Goal: Task Accomplishment & Management: Manage account settings

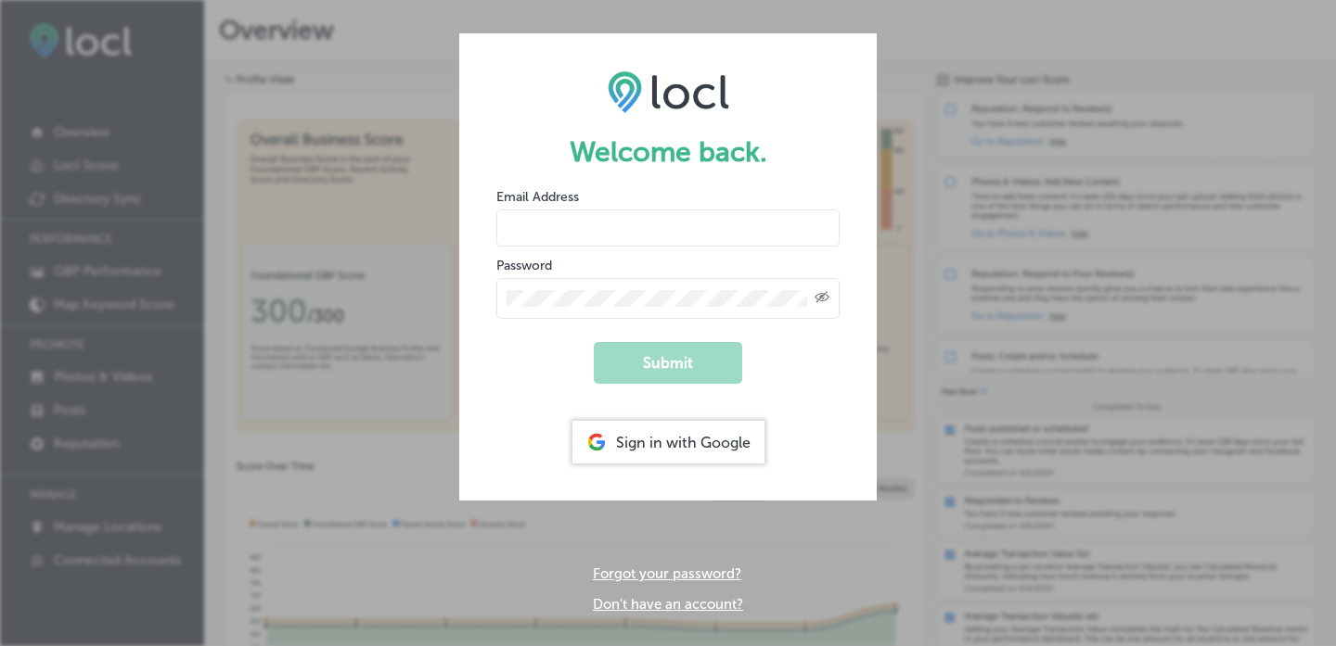
type input "[EMAIL_ADDRESS][DOMAIN_NAME]"
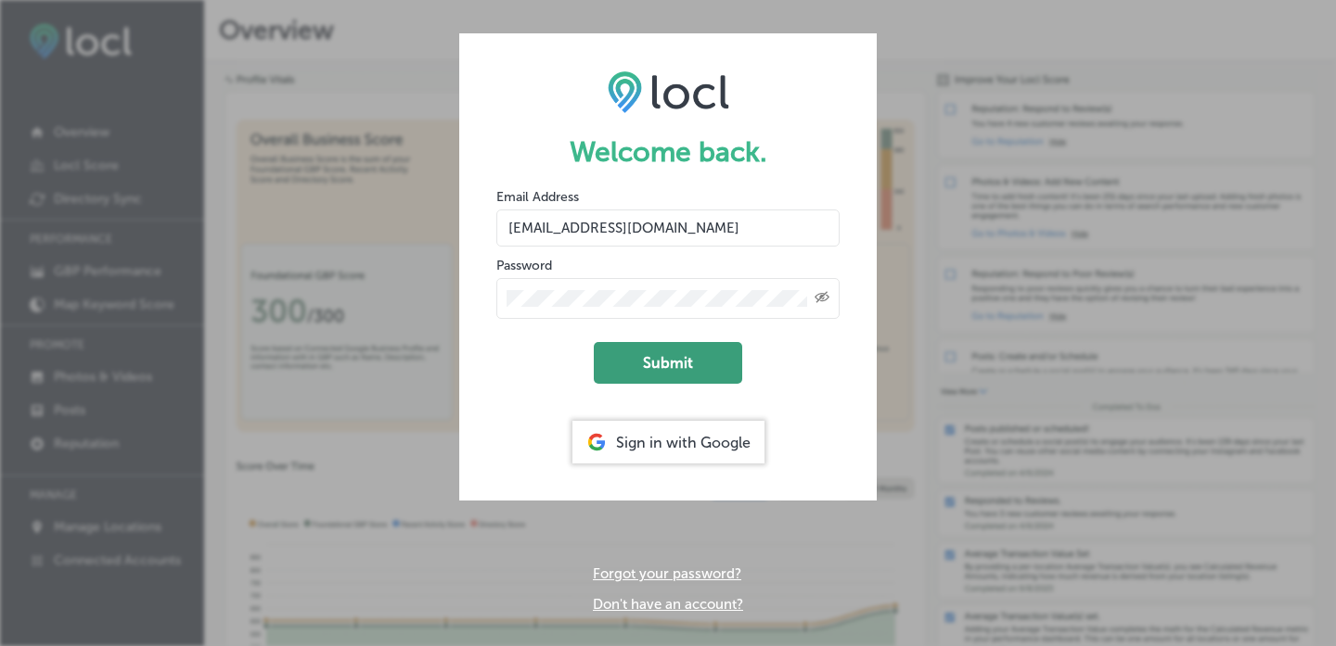
click at [632, 366] on button "Submit" at bounding box center [668, 363] width 148 height 42
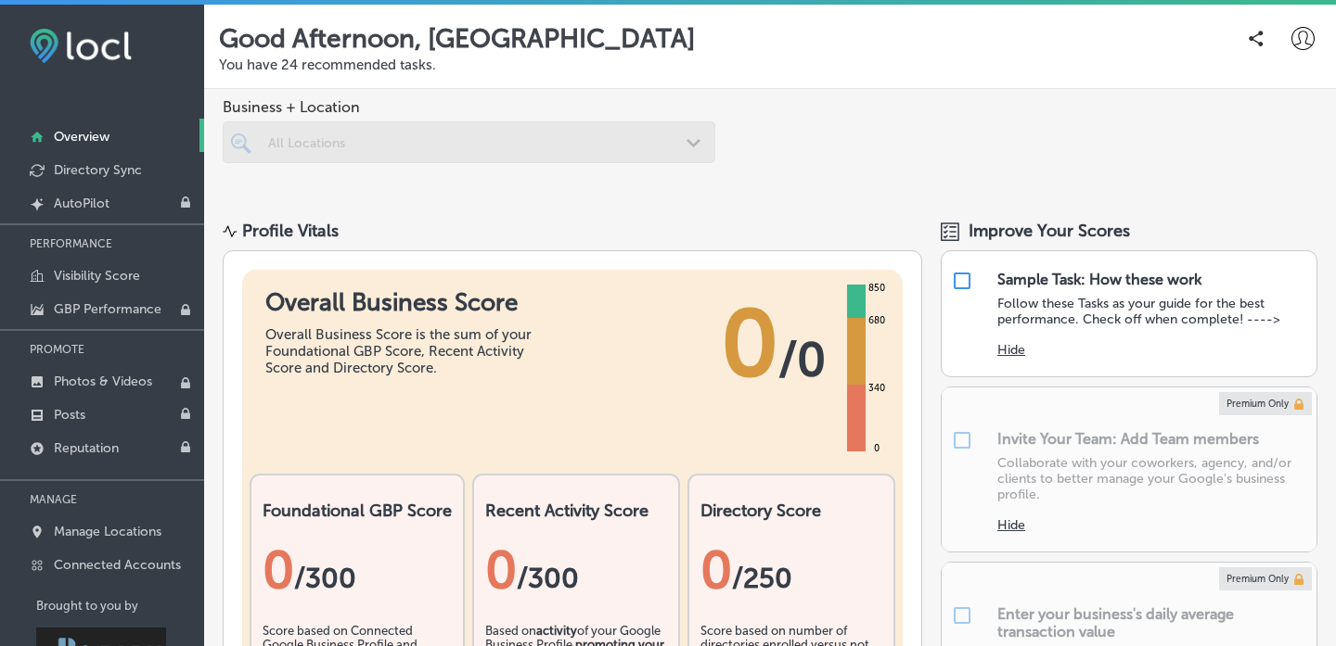
click at [1301, 42] on icon at bounding box center [1302, 38] width 23 height 23
click at [102, 533] on p "Manage Locations" at bounding box center [108, 532] width 108 height 16
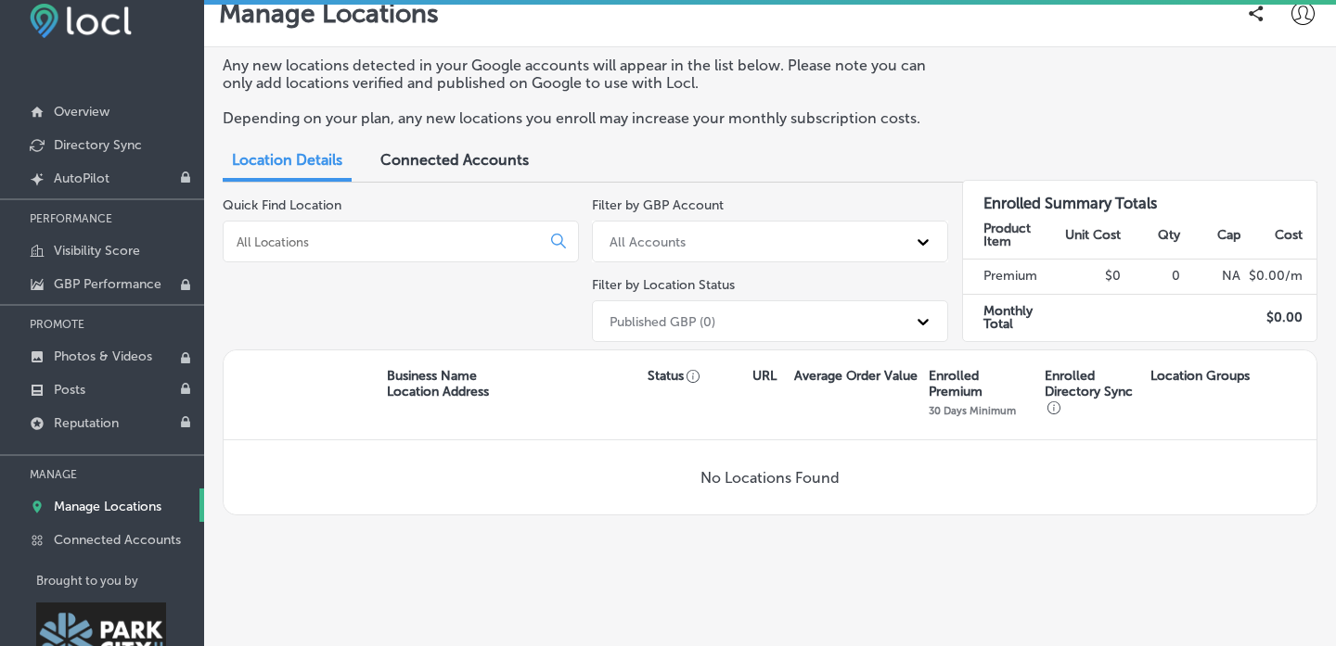
scroll to position [30, 0]
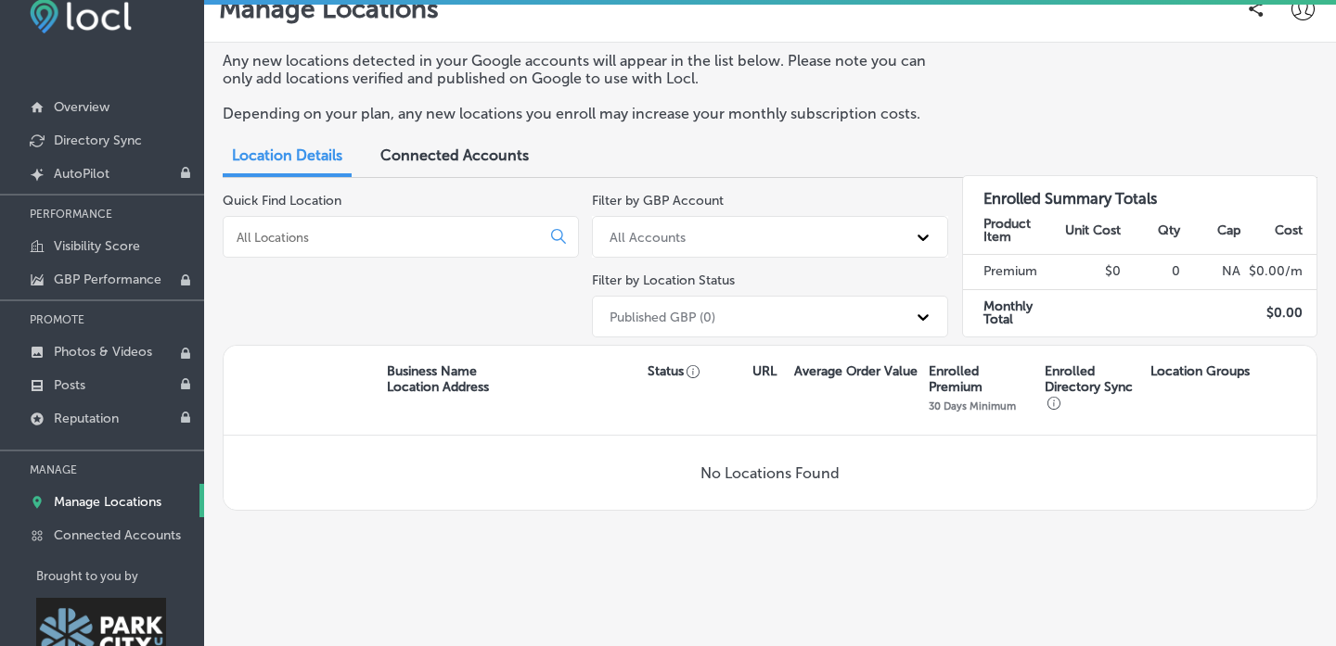
click at [439, 163] on span "Connected Accounts" at bounding box center [454, 156] width 148 height 18
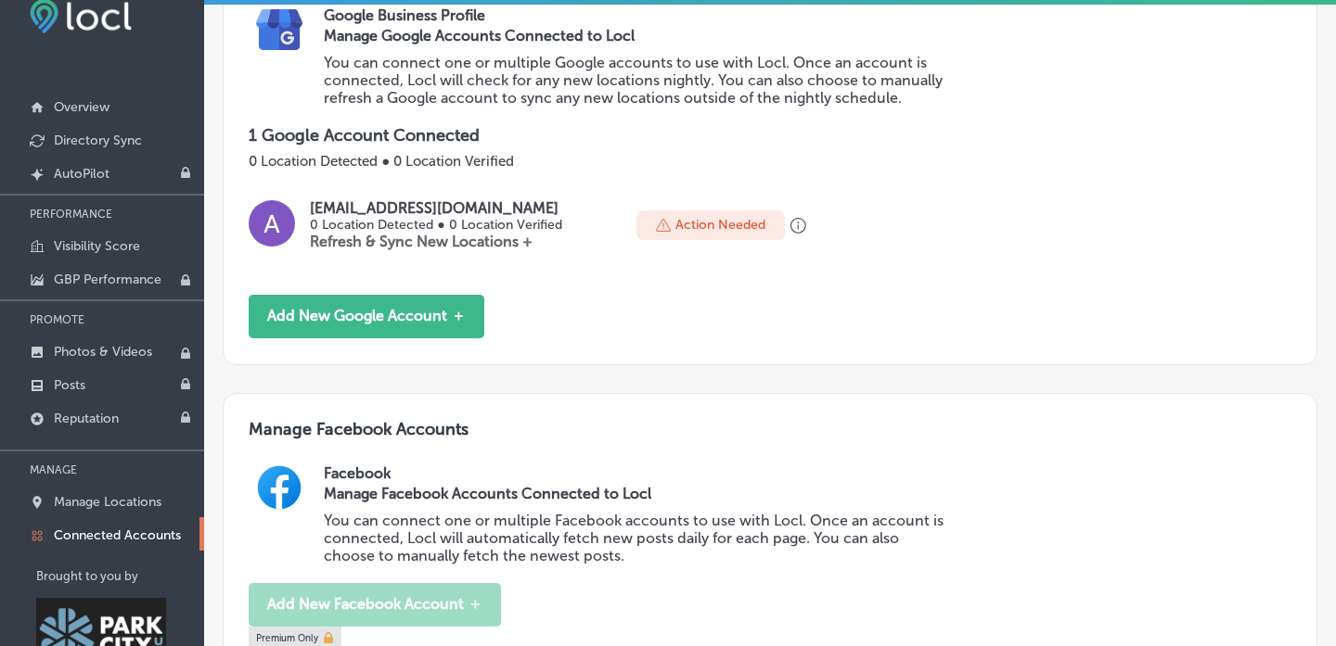
scroll to position [260, 0]
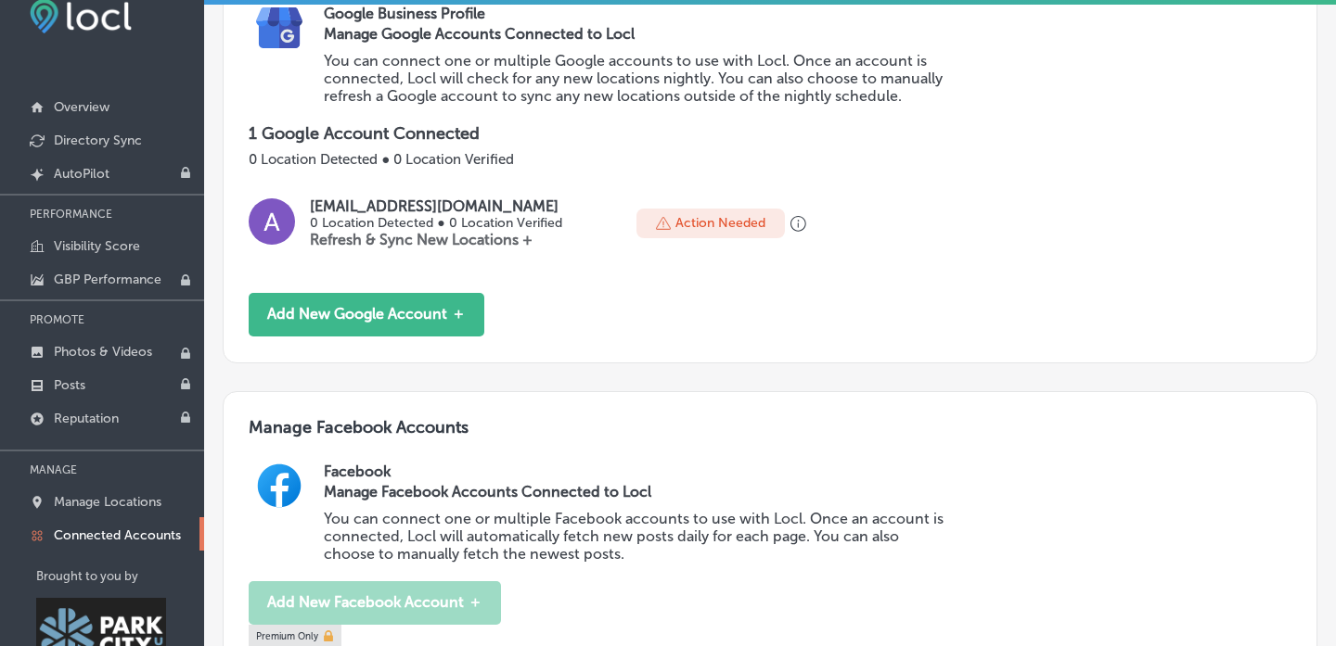
click at [666, 217] on icon at bounding box center [663, 223] width 15 height 15
click at [735, 211] on div "Action Needed" at bounding box center [710, 224] width 148 height 30
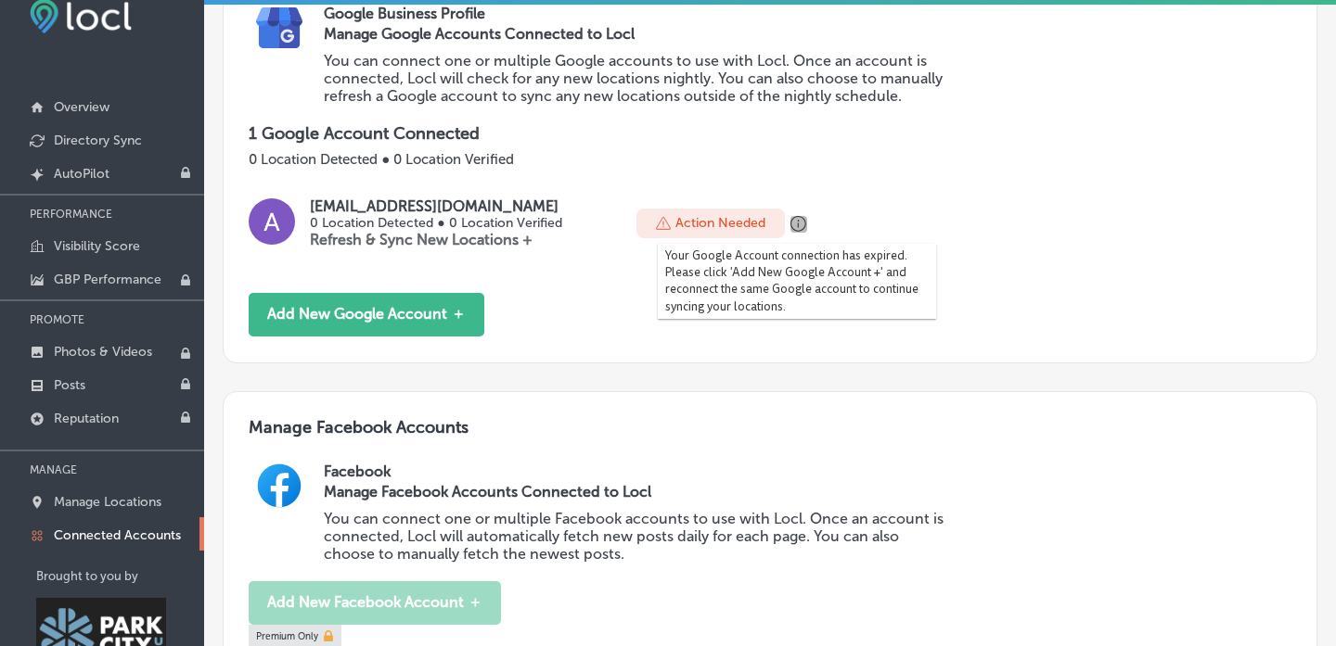
click at [790, 216] on icon "button" at bounding box center [798, 224] width 17 height 17
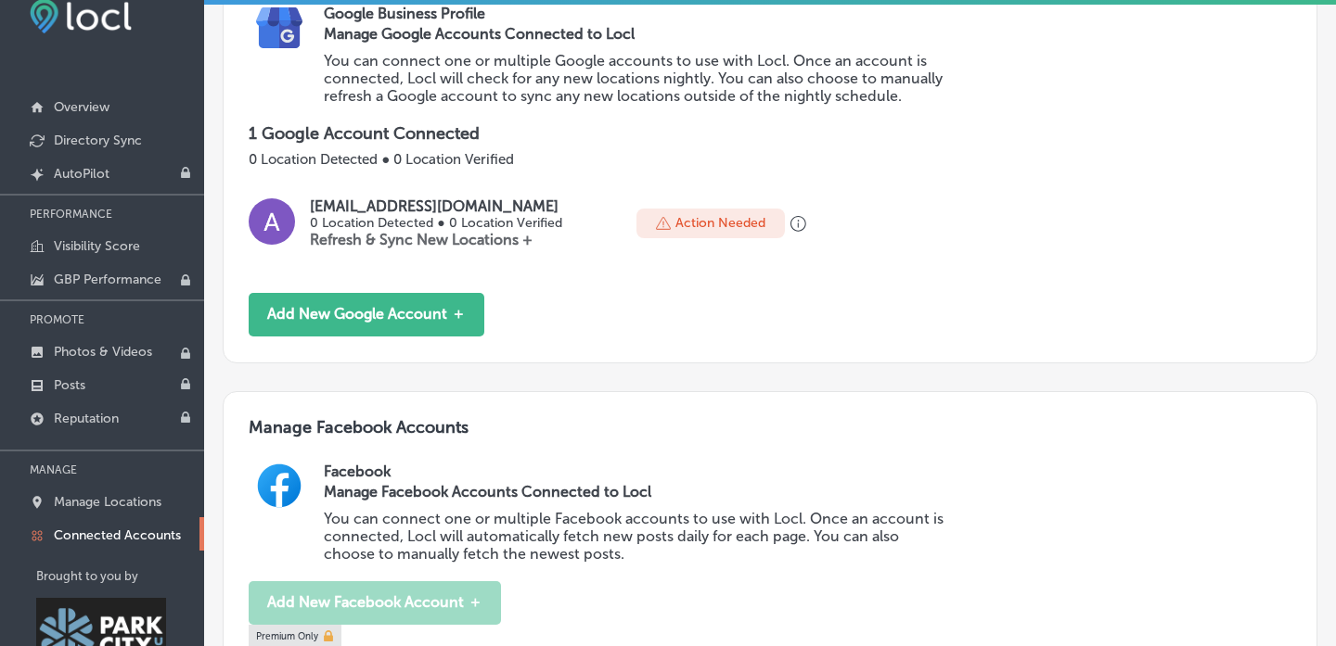
click at [377, 247] on p "Refresh & Sync New Locations +" at bounding box center [435, 240] width 251 height 18
click at [384, 220] on p "0 Location Detected ● 0 Location Verified" at bounding box center [435, 223] width 251 height 16
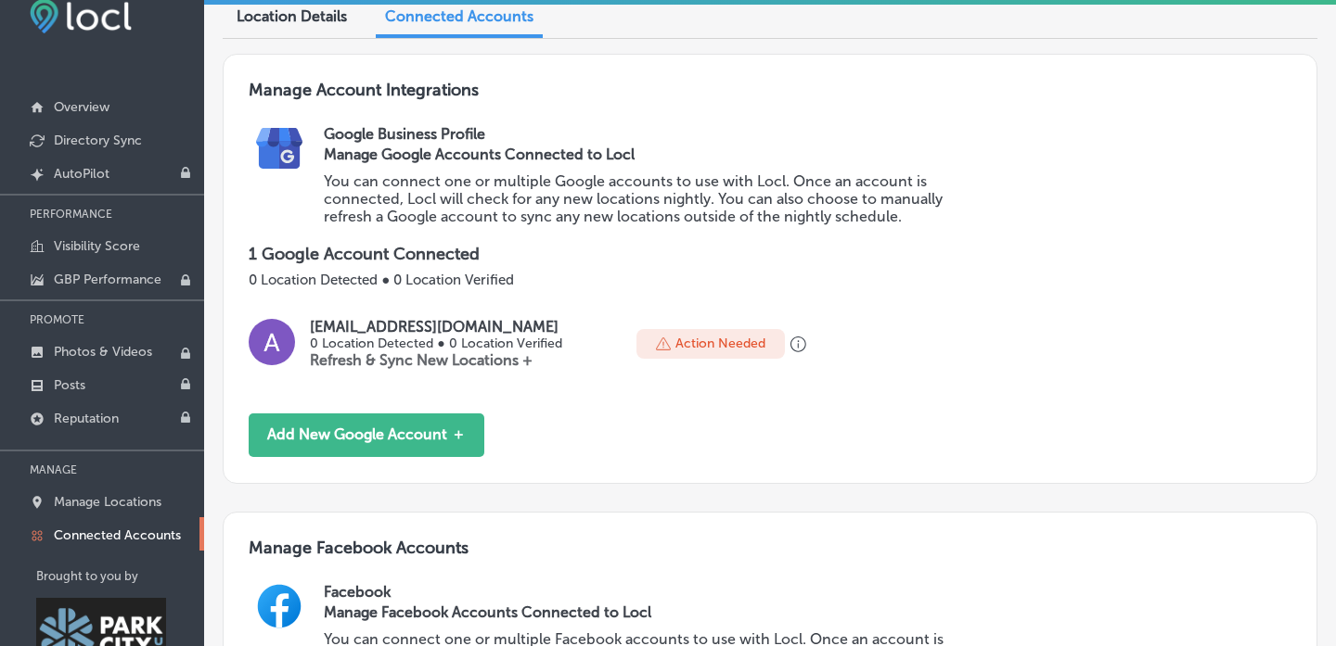
scroll to position [140, 0]
click at [425, 195] on p "You can connect one or multiple Google accounts to use with Locl. Once an accou…" at bounding box center [638, 198] width 629 height 53
click at [424, 172] on p "You can connect one or multiple Google accounts to use with Locl. Once an accou…" at bounding box center [638, 198] width 629 height 53
click at [462, 205] on p "You can connect one or multiple Google accounts to use with Locl. Once an accou…" at bounding box center [638, 198] width 629 height 53
click at [795, 198] on p "You can connect one or multiple Google accounts to use with Locl. Once an accou…" at bounding box center [638, 198] width 629 height 53
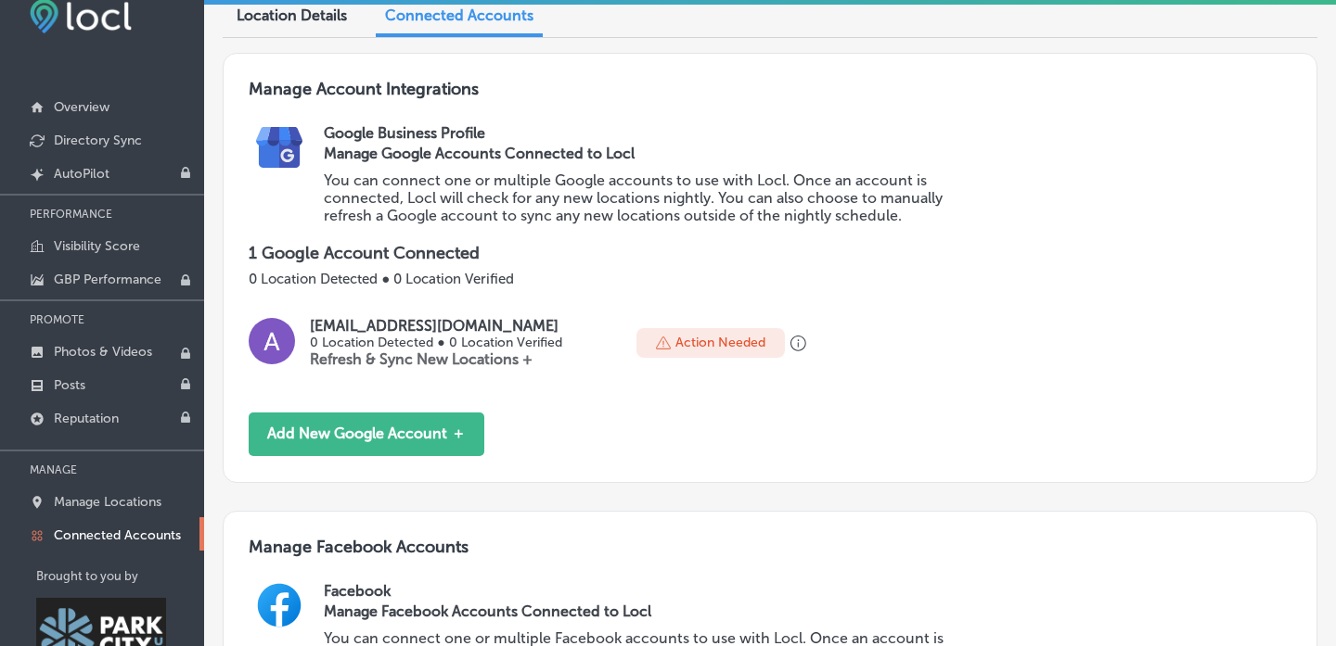
click at [729, 349] on div "Action Needed" at bounding box center [710, 343] width 148 height 30
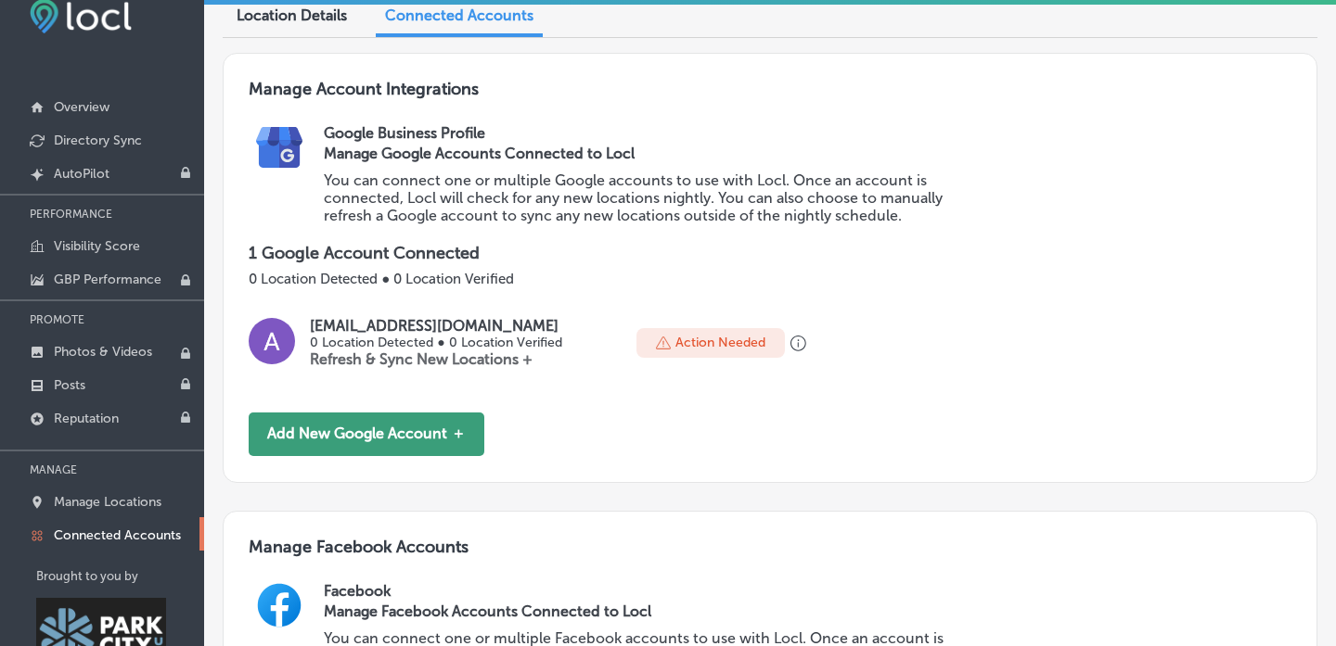
click at [439, 431] on button "Add New Google Account ＋" at bounding box center [367, 435] width 236 height 44
